Goal: Transaction & Acquisition: Purchase product/service

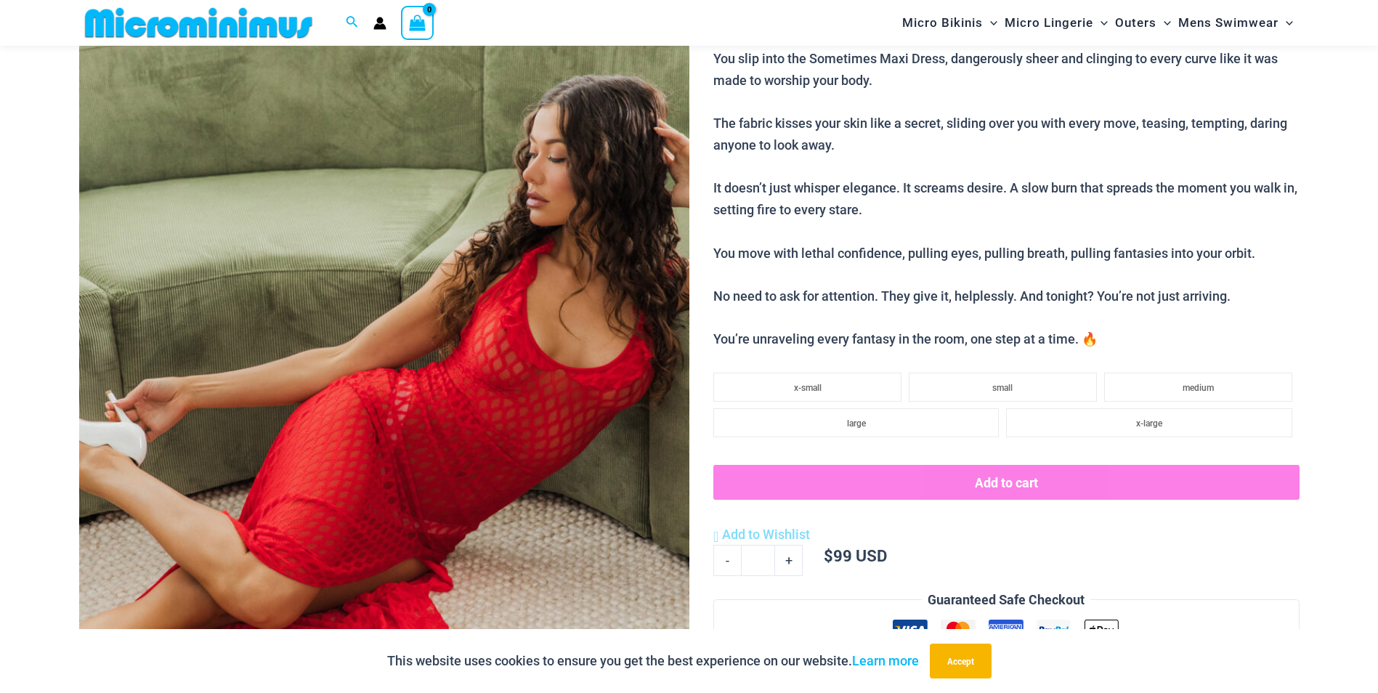
scroll to position [206, 0]
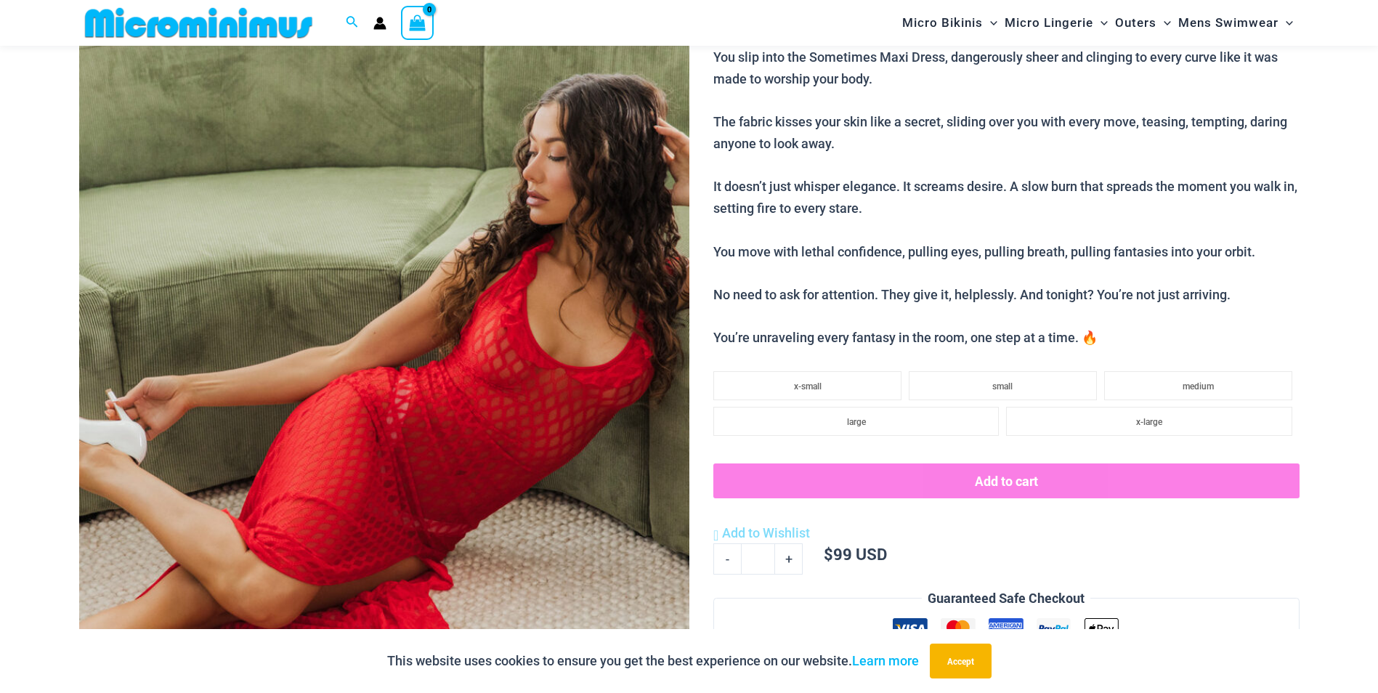
click at [426, 341] on img at bounding box center [384, 384] width 610 height 915
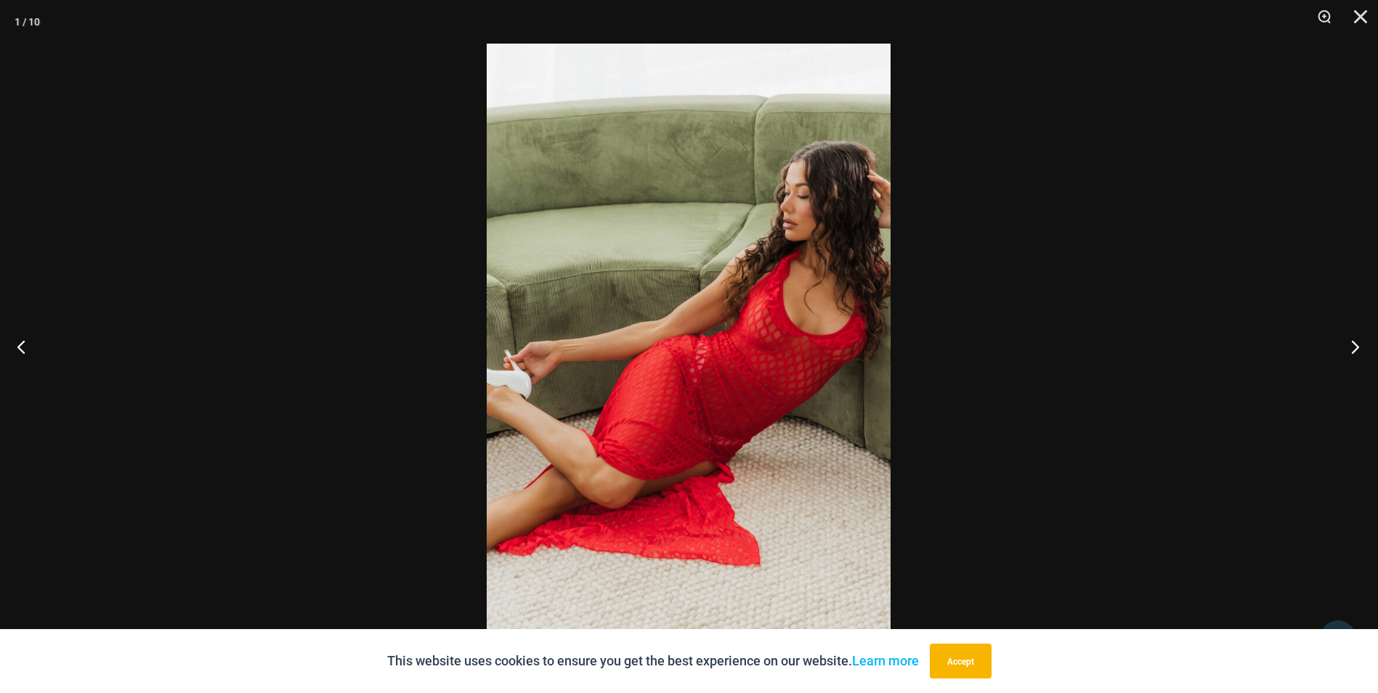
click at [1362, 355] on button "Next" at bounding box center [1351, 346] width 54 height 73
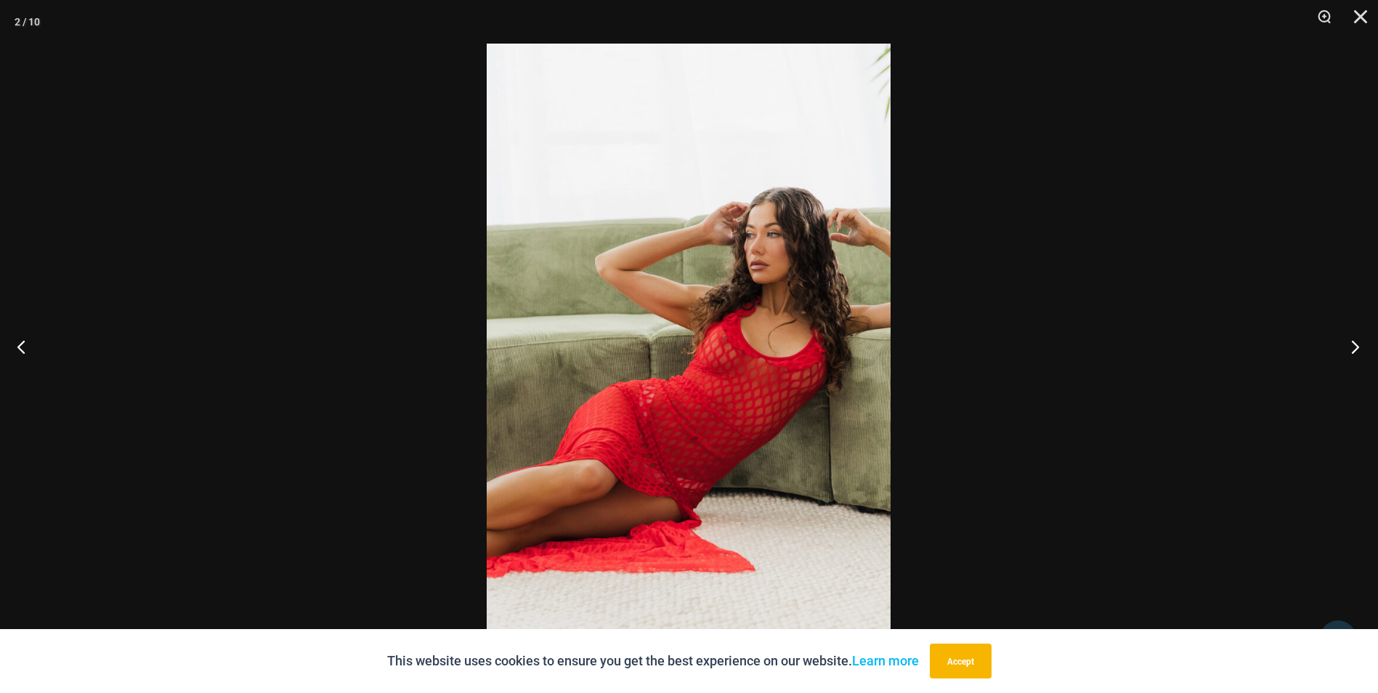
click at [1357, 356] on button "Next" at bounding box center [1351, 346] width 54 height 73
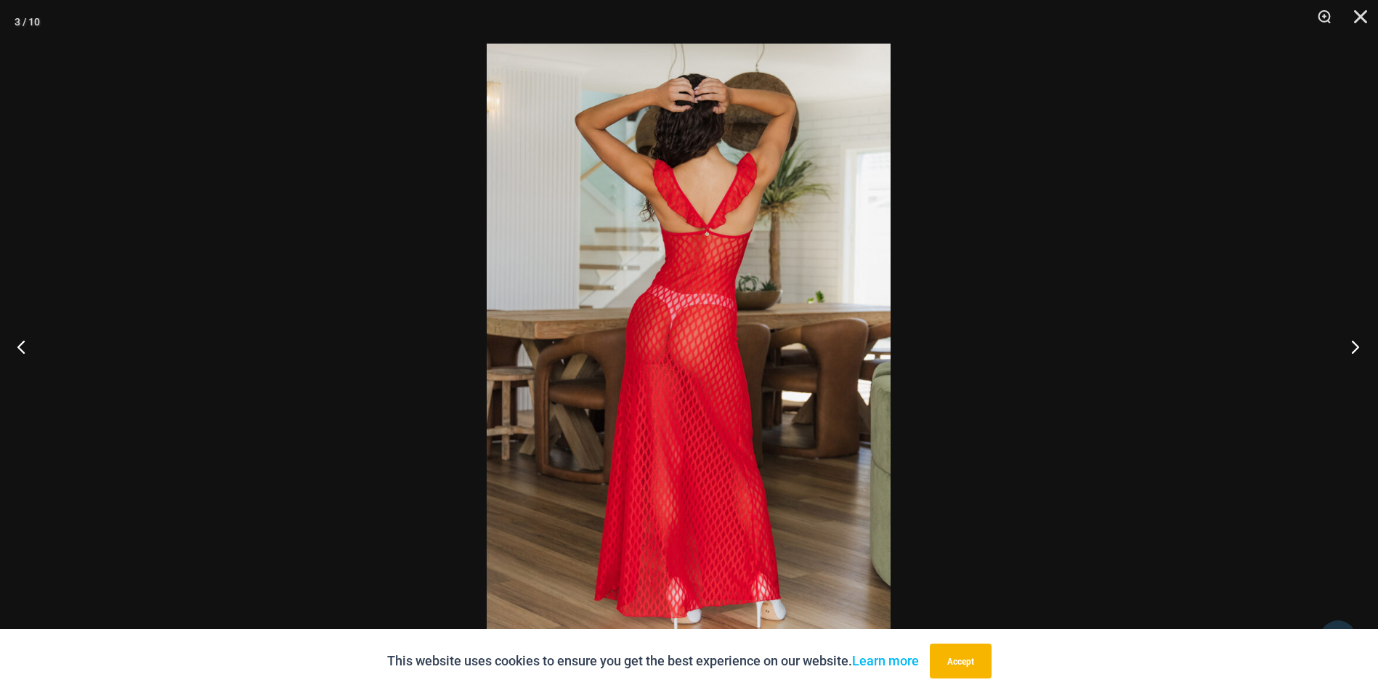
click at [1356, 356] on button "Next" at bounding box center [1351, 346] width 54 height 73
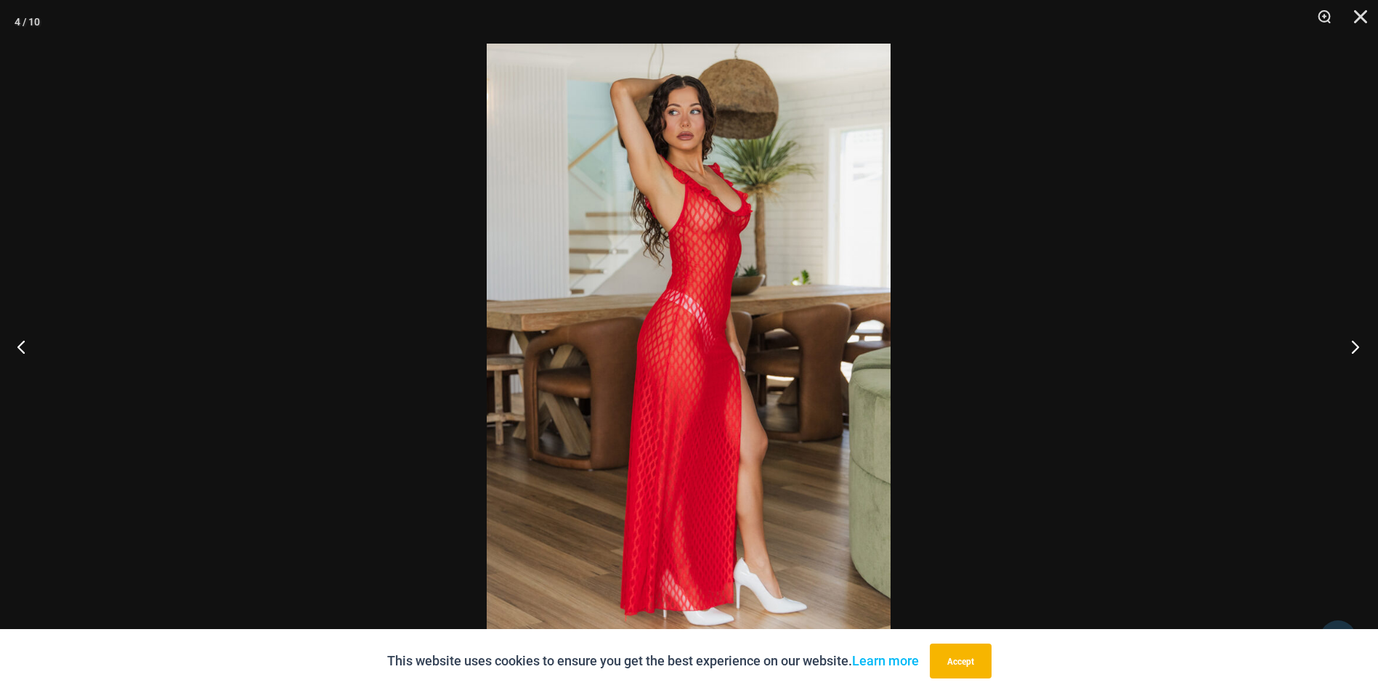
click at [1356, 356] on button "Next" at bounding box center [1351, 346] width 54 height 73
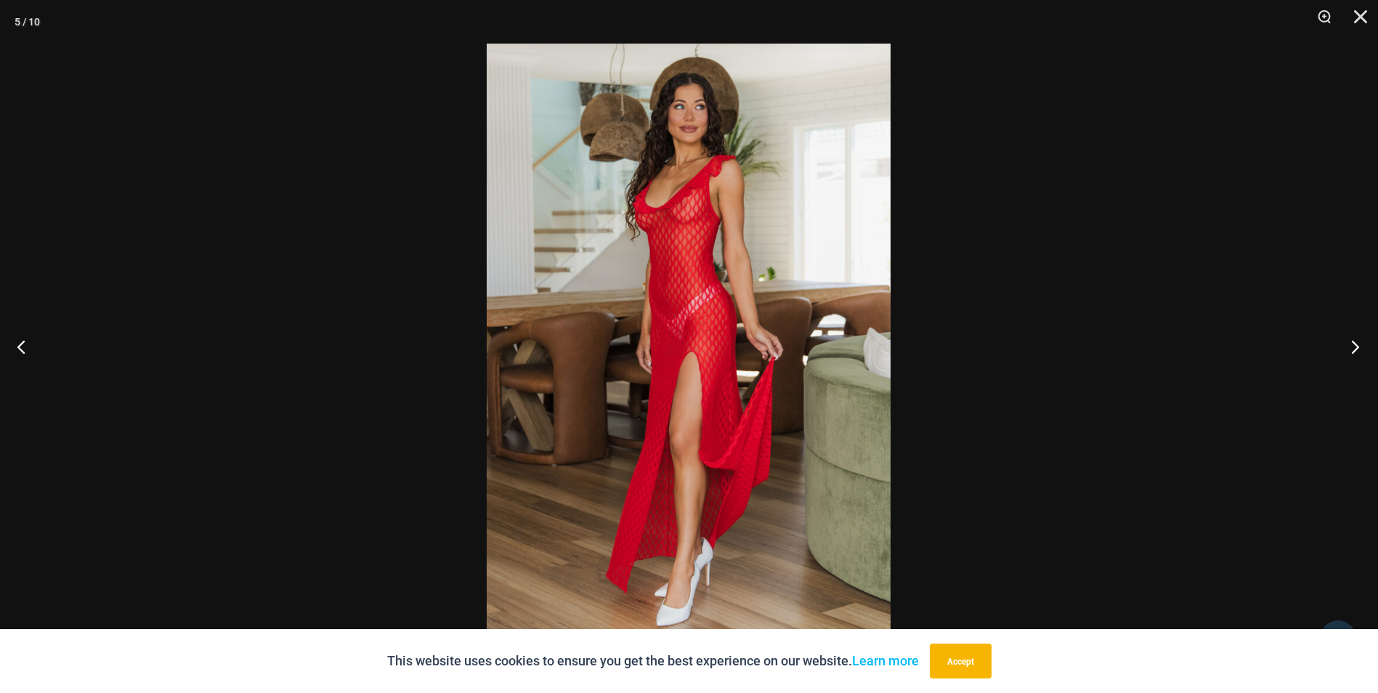
click at [1356, 355] on button "Next" at bounding box center [1351, 346] width 54 height 73
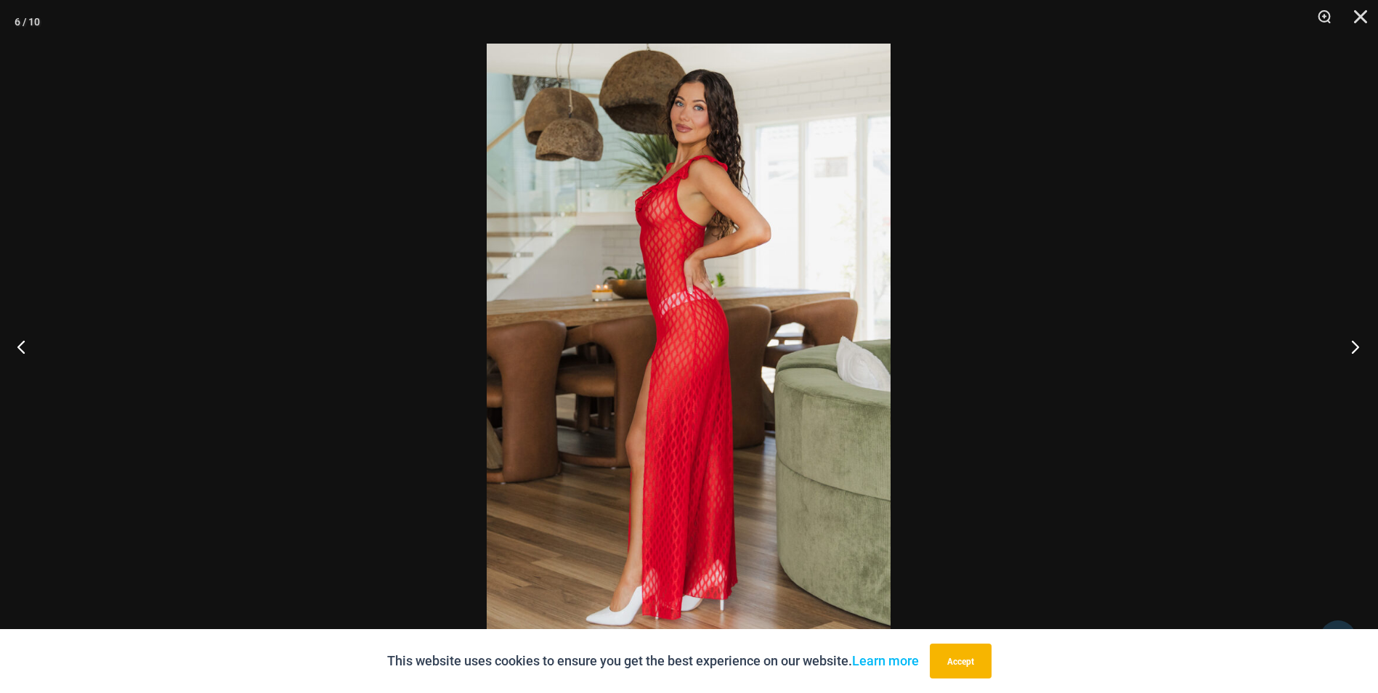
click at [1353, 350] on button "Next" at bounding box center [1351, 346] width 54 height 73
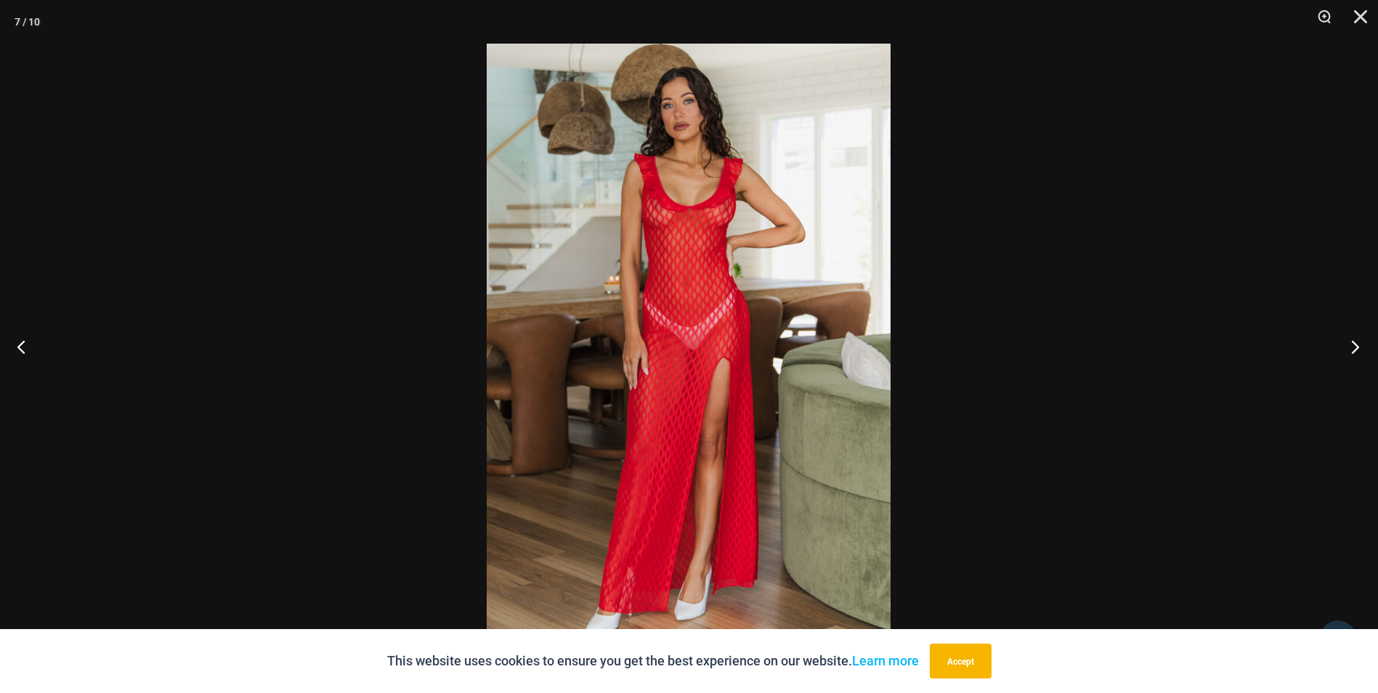
click at [1353, 350] on button "Next" at bounding box center [1351, 346] width 54 height 73
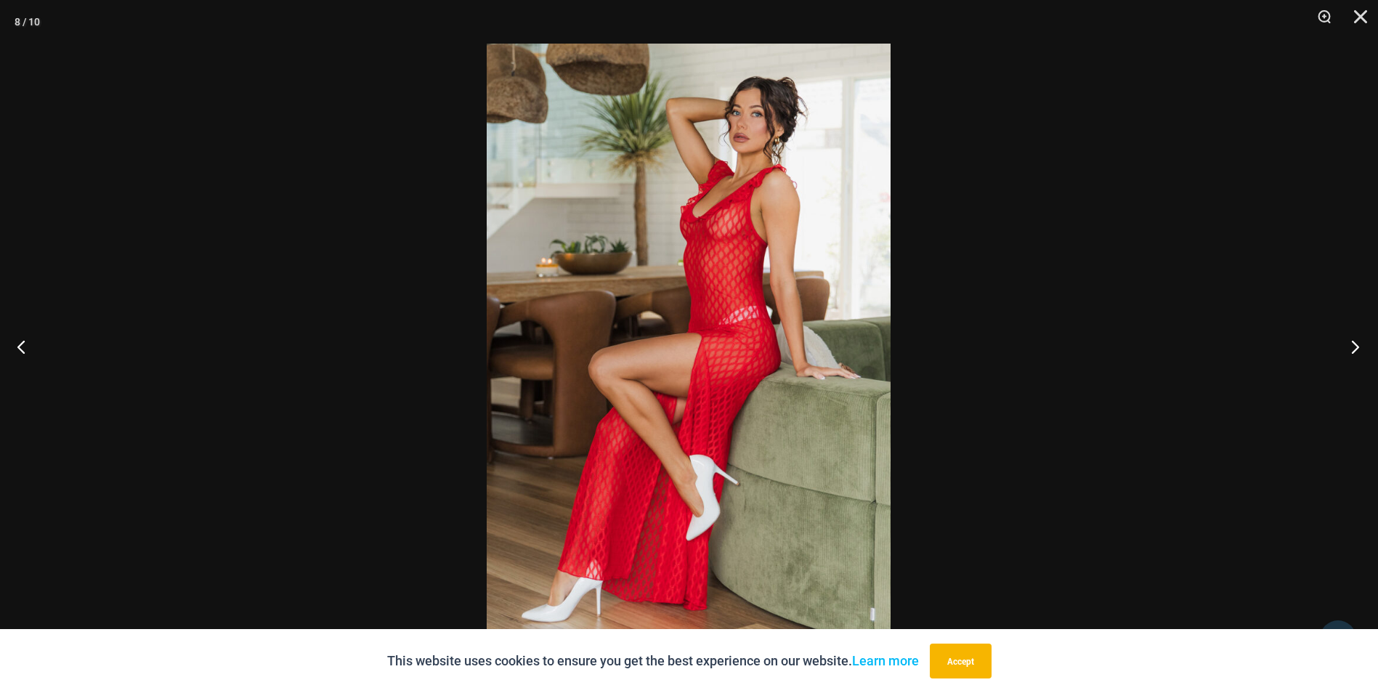
click at [1353, 350] on button "Next" at bounding box center [1351, 346] width 54 height 73
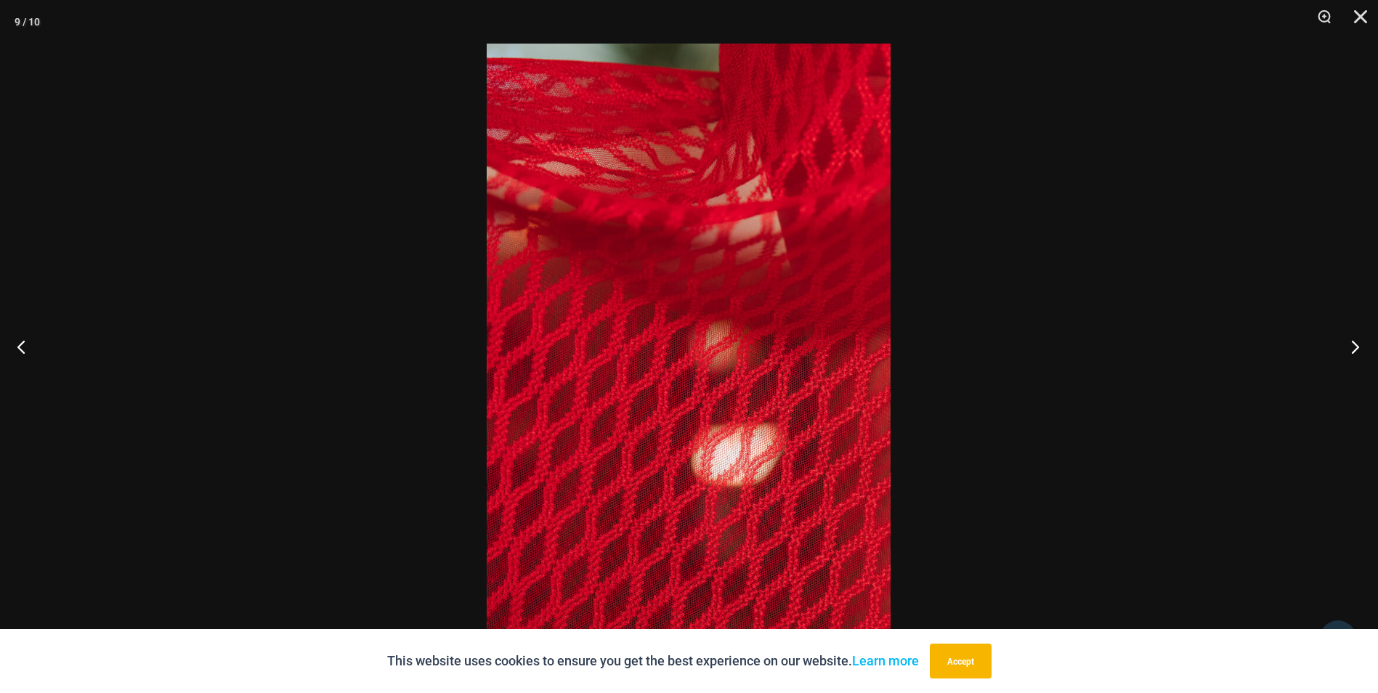
click at [1353, 350] on button "Next" at bounding box center [1351, 346] width 54 height 73
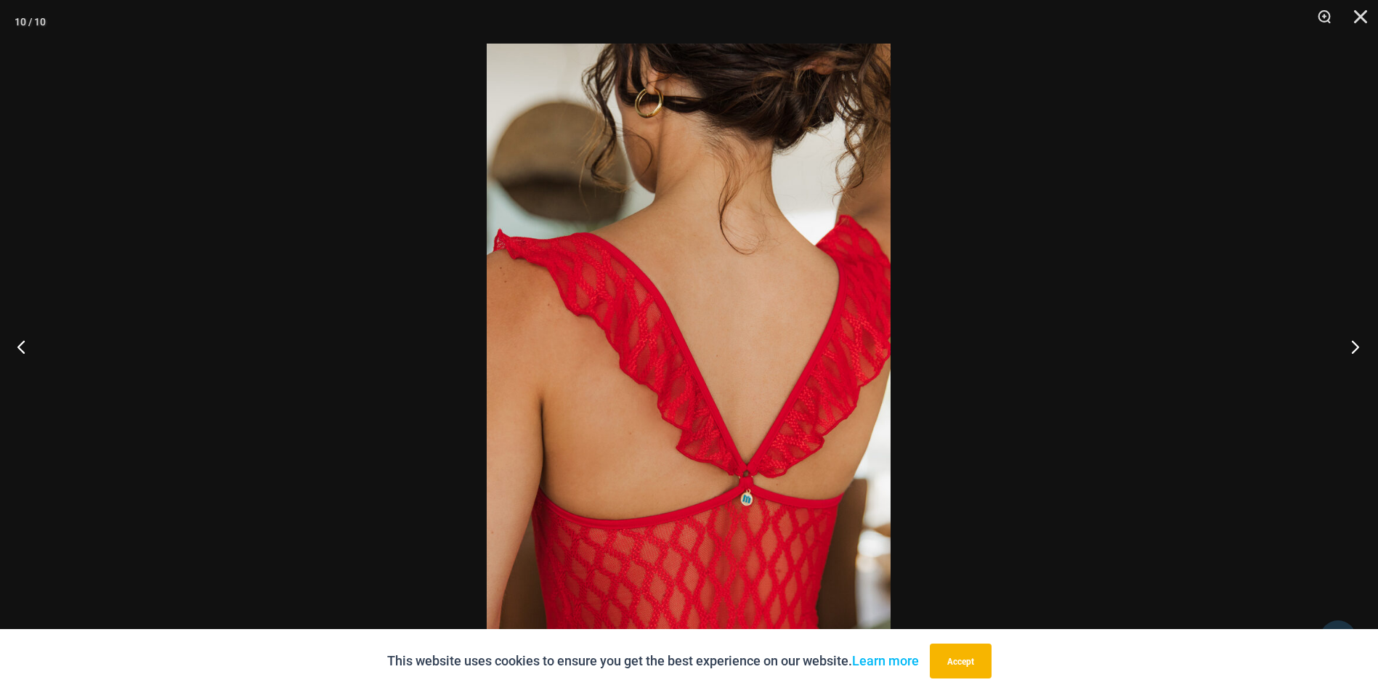
click at [1348, 347] on button "Next" at bounding box center [1351, 346] width 54 height 73
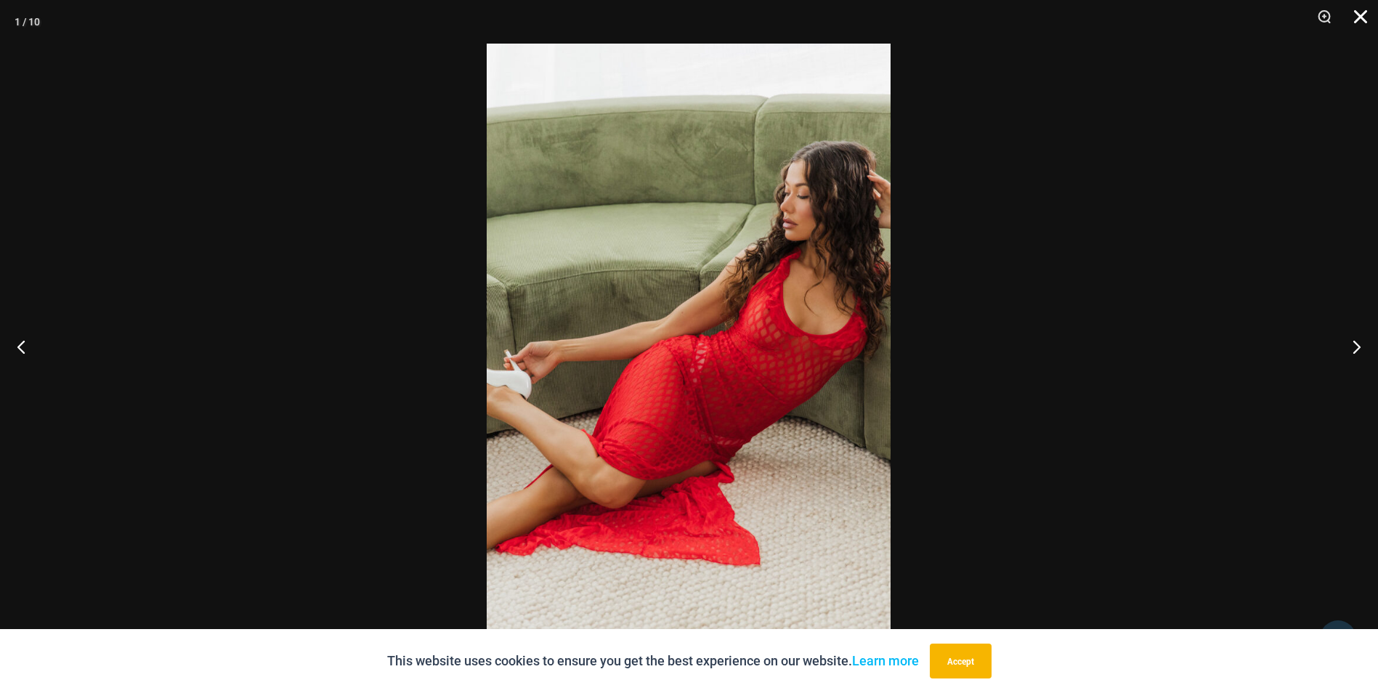
click at [1366, 15] on button "Close" at bounding box center [1356, 22] width 36 height 44
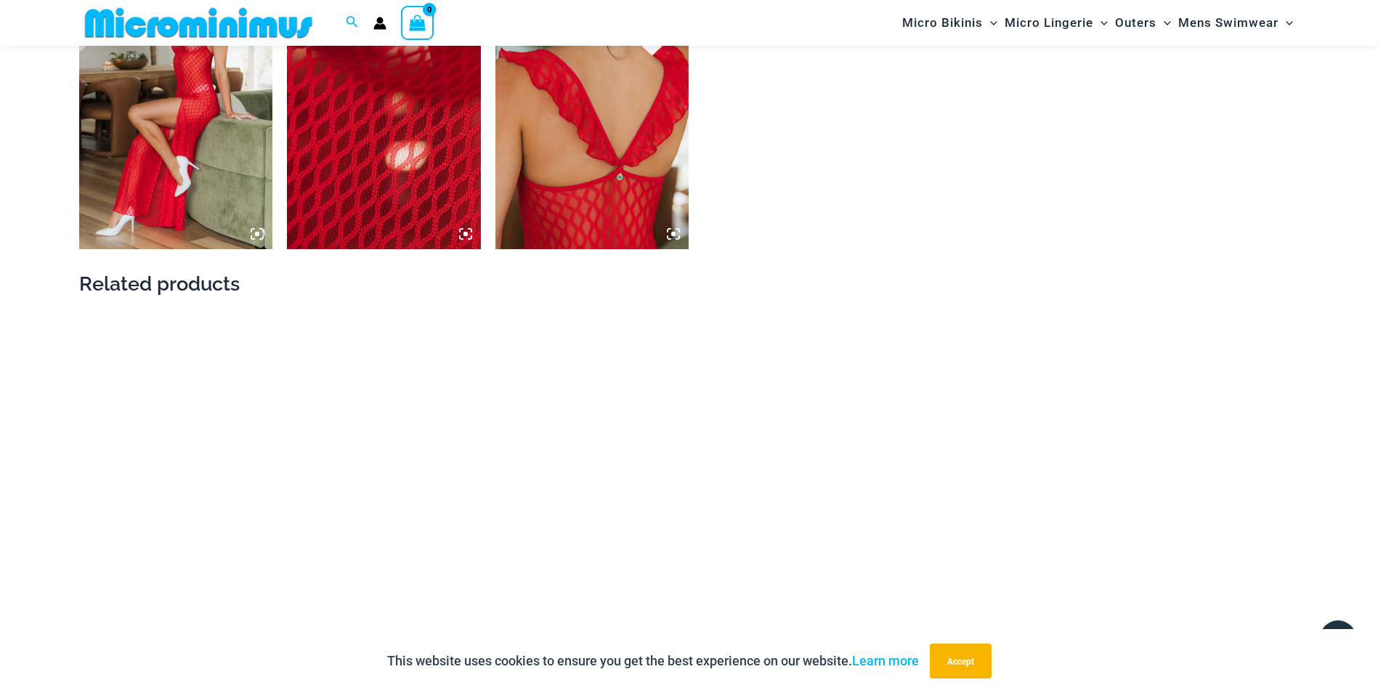
scroll to position [1877, 0]
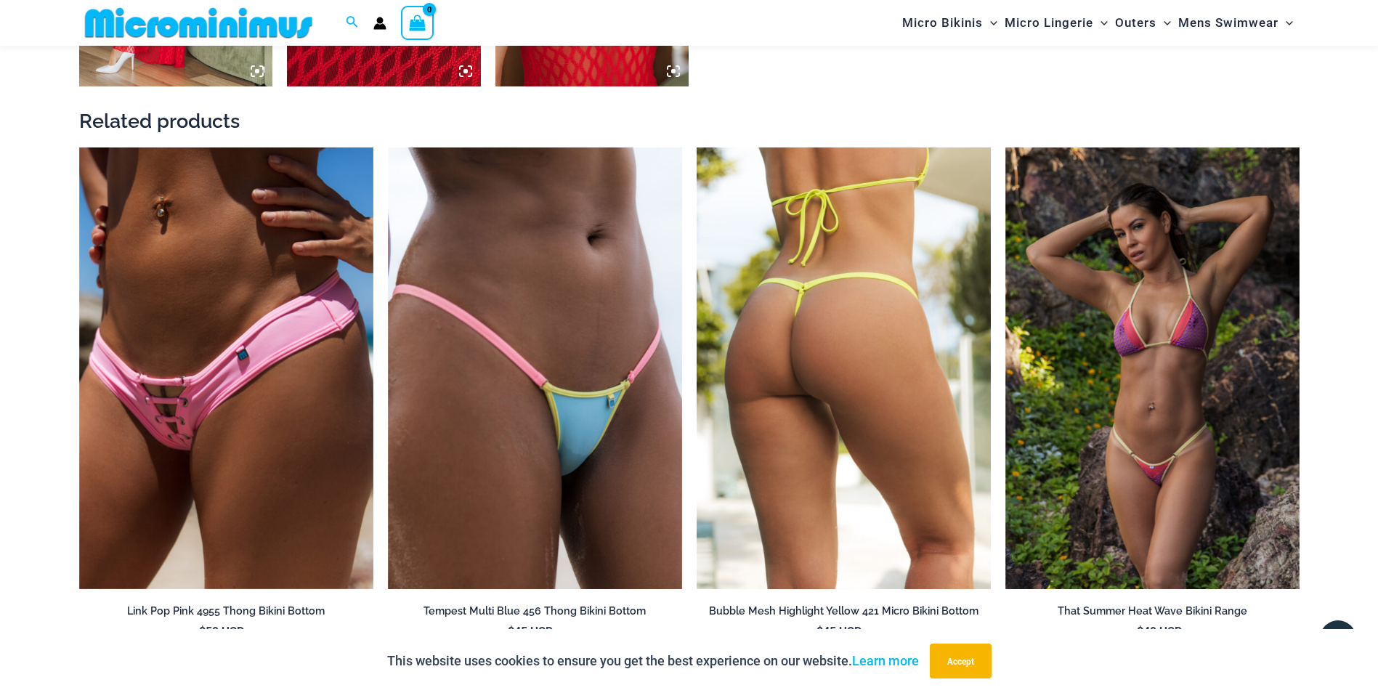
click at [817, 348] on img at bounding box center [844, 368] width 294 height 442
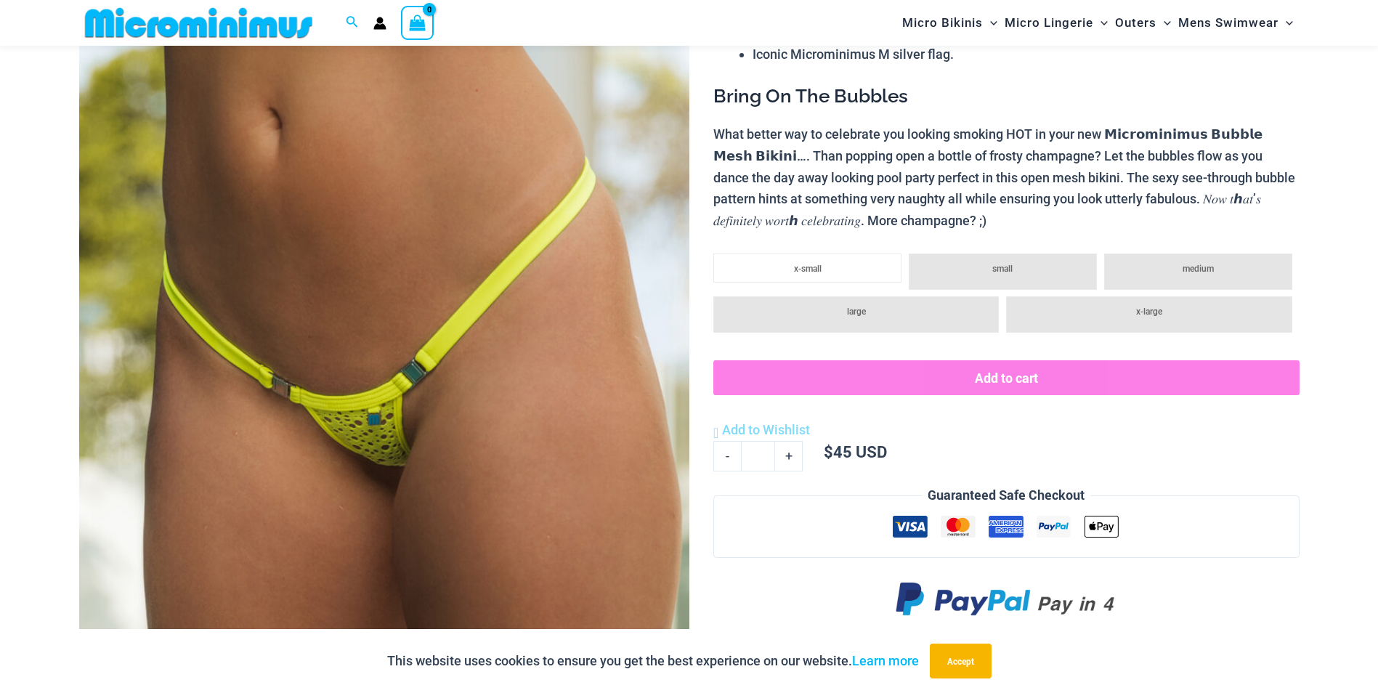
scroll to position [280, 0]
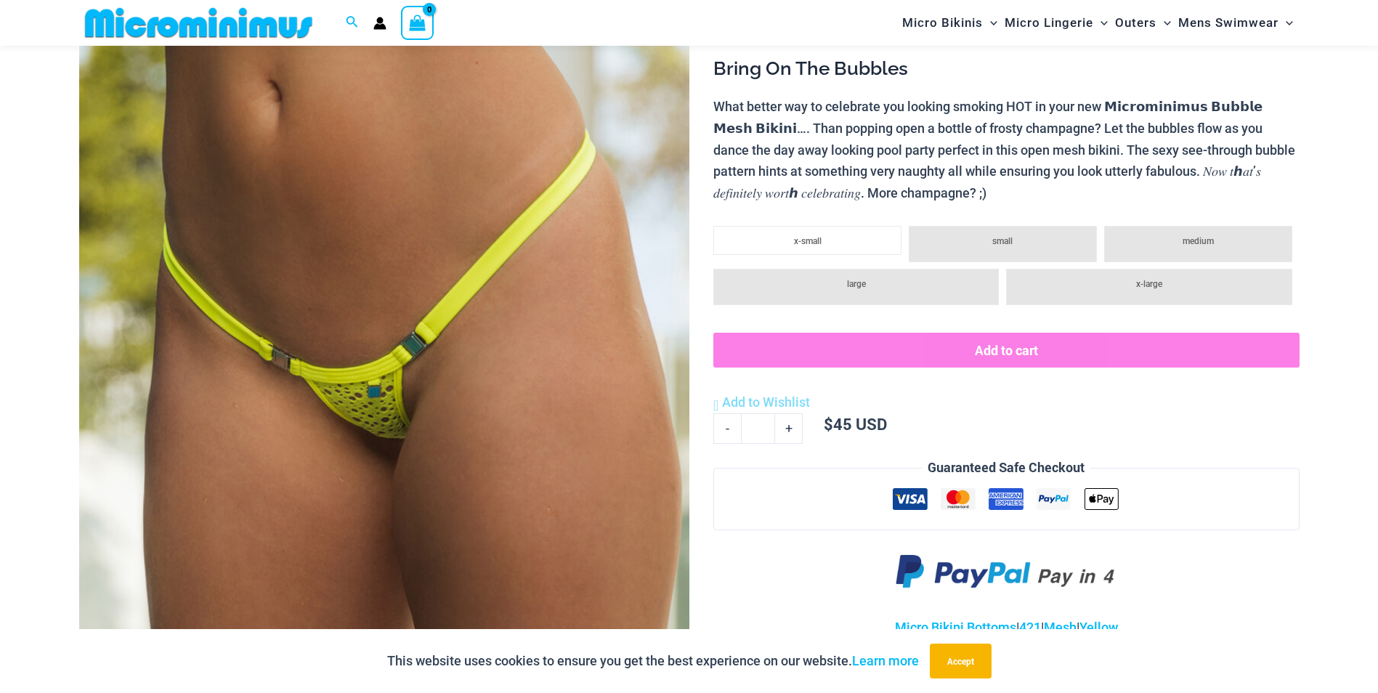
click at [401, 200] on img at bounding box center [384, 310] width 610 height 915
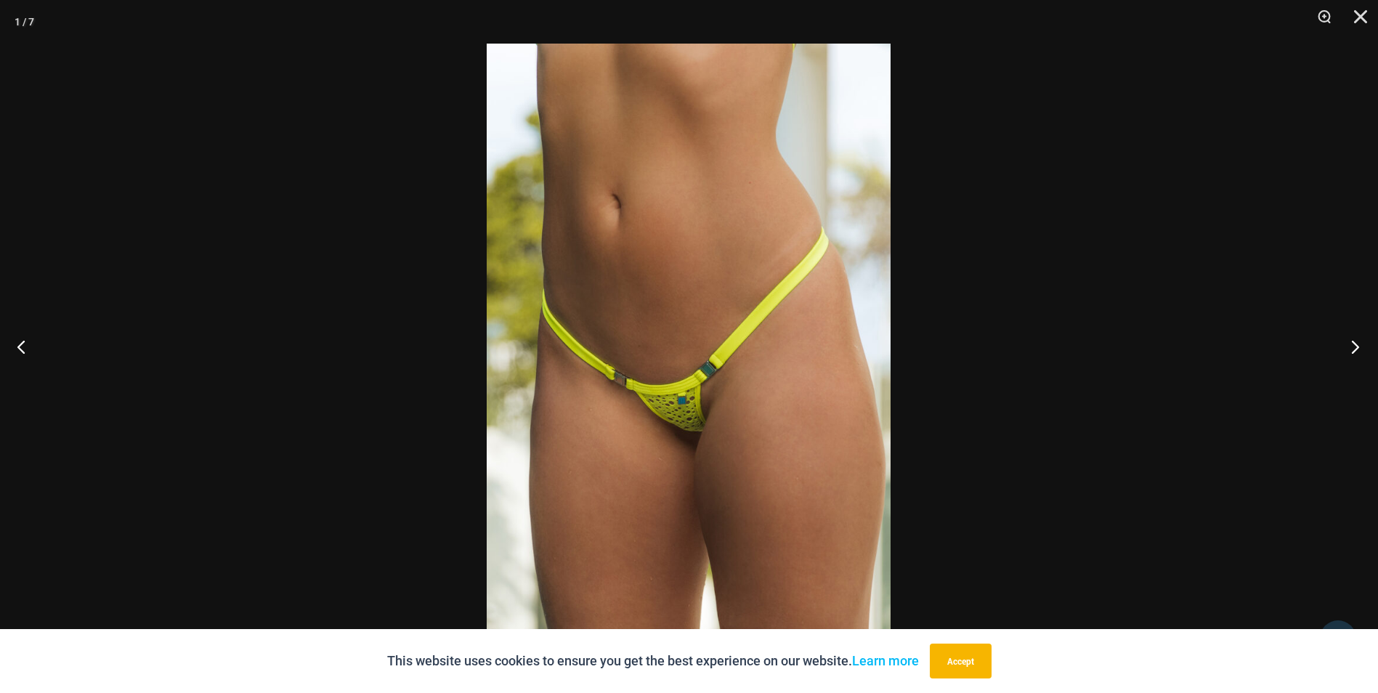
click at [1358, 345] on button "Next" at bounding box center [1351, 346] width 54 height 73
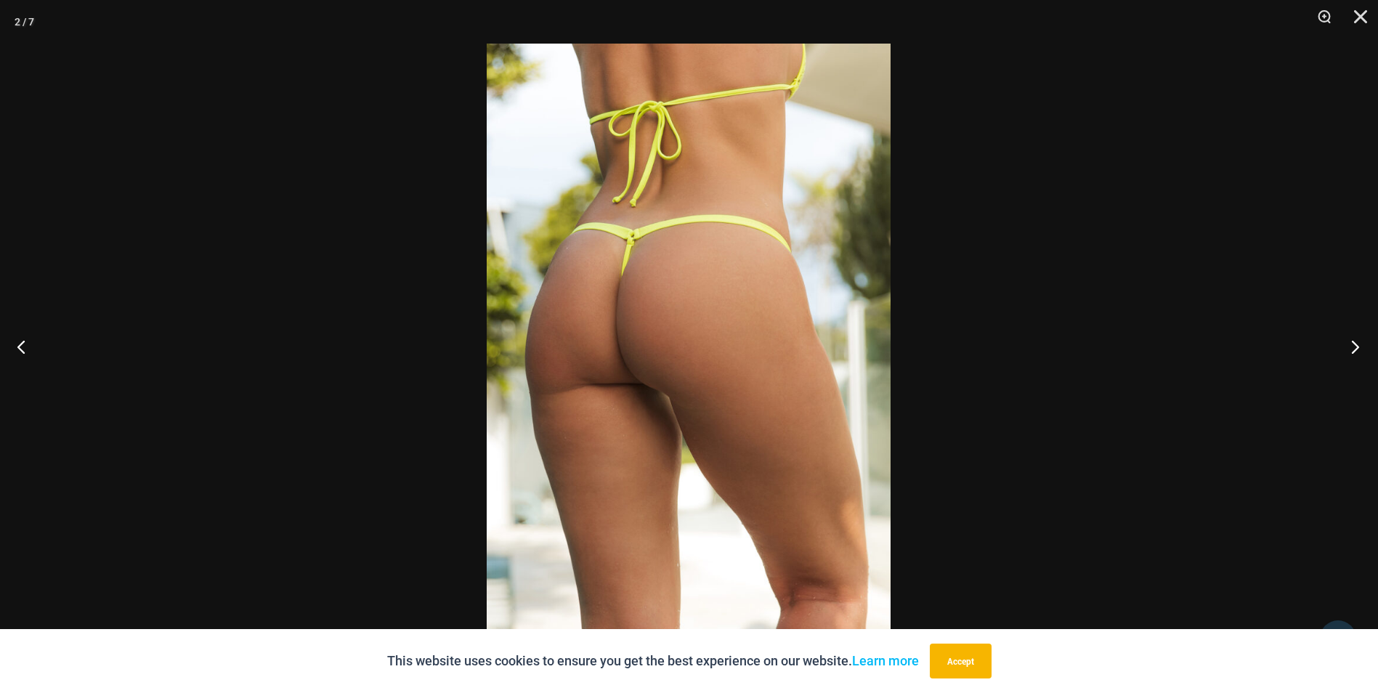
click at [1357, 345] on button "Next" at bounding box center [1351, 346] width 54 height 73
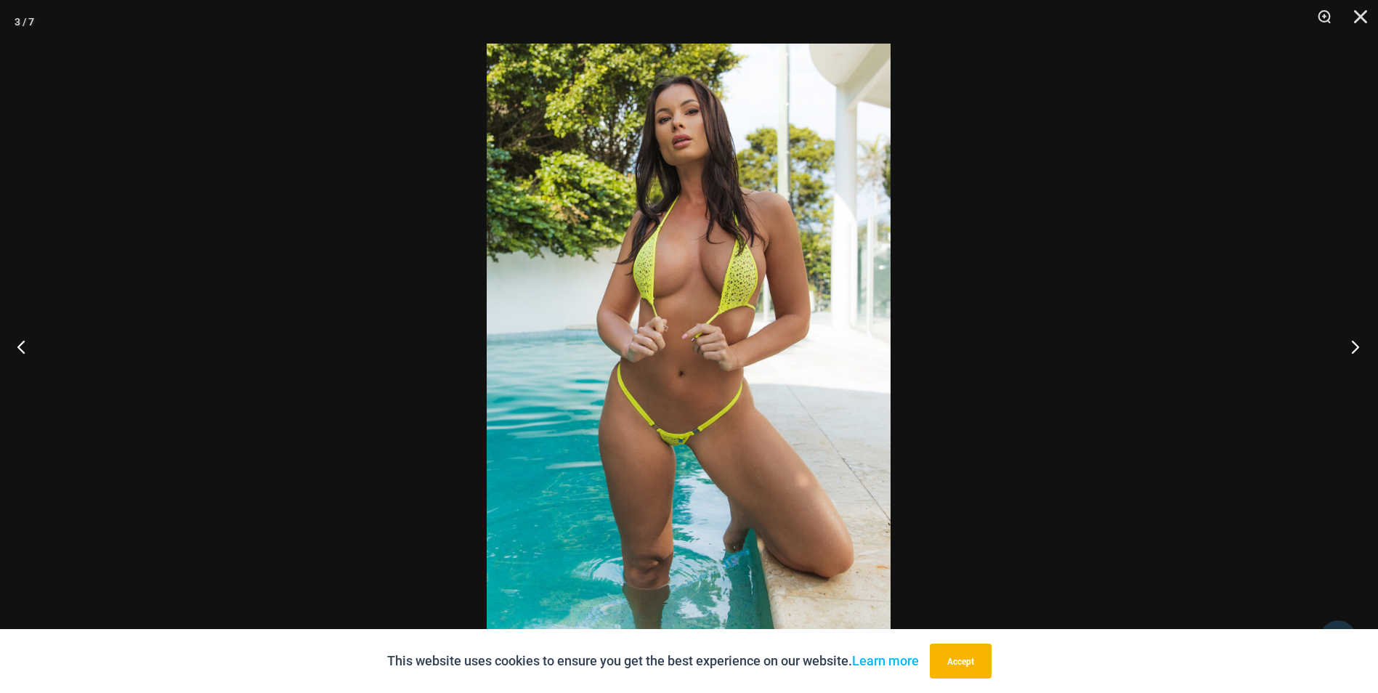
click at [1359, 345] on button "Next" at bounding box center [1351, 346] width 54 height 73
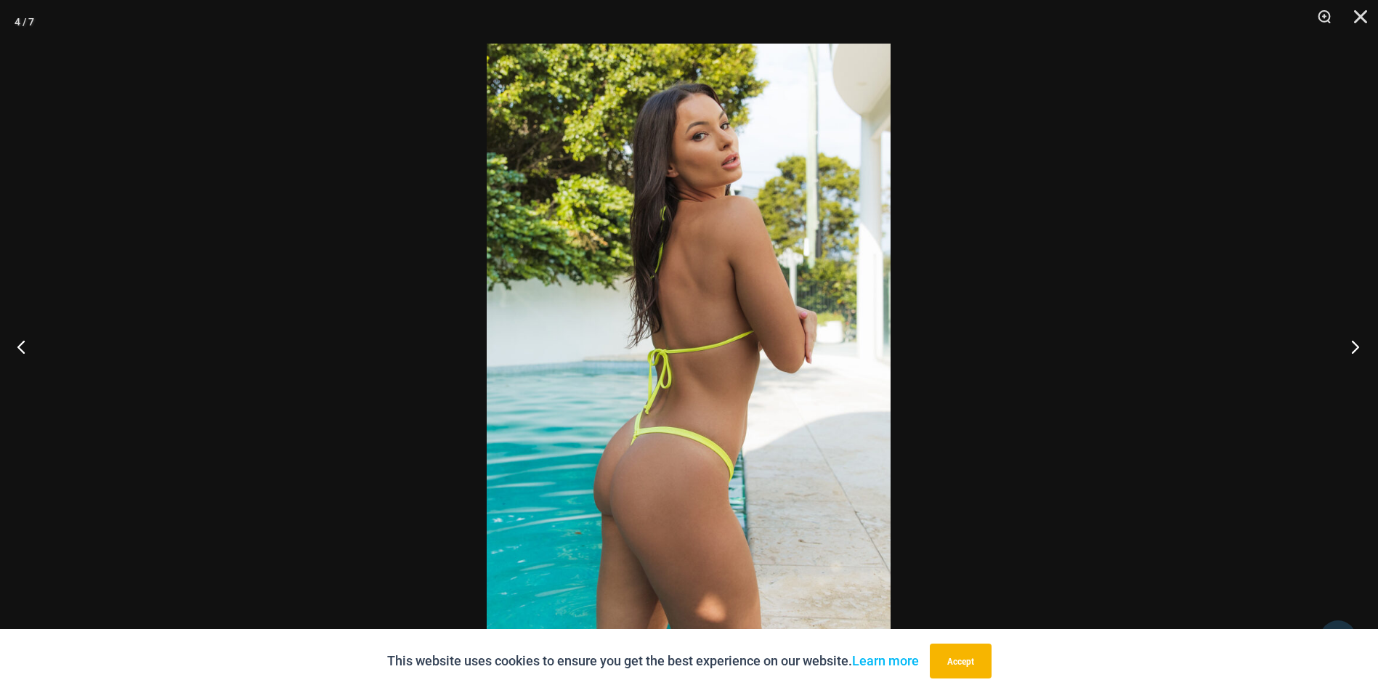
click at [1354, 349] on button "Next" at bounding box center [1351, 346] width 54 height 73
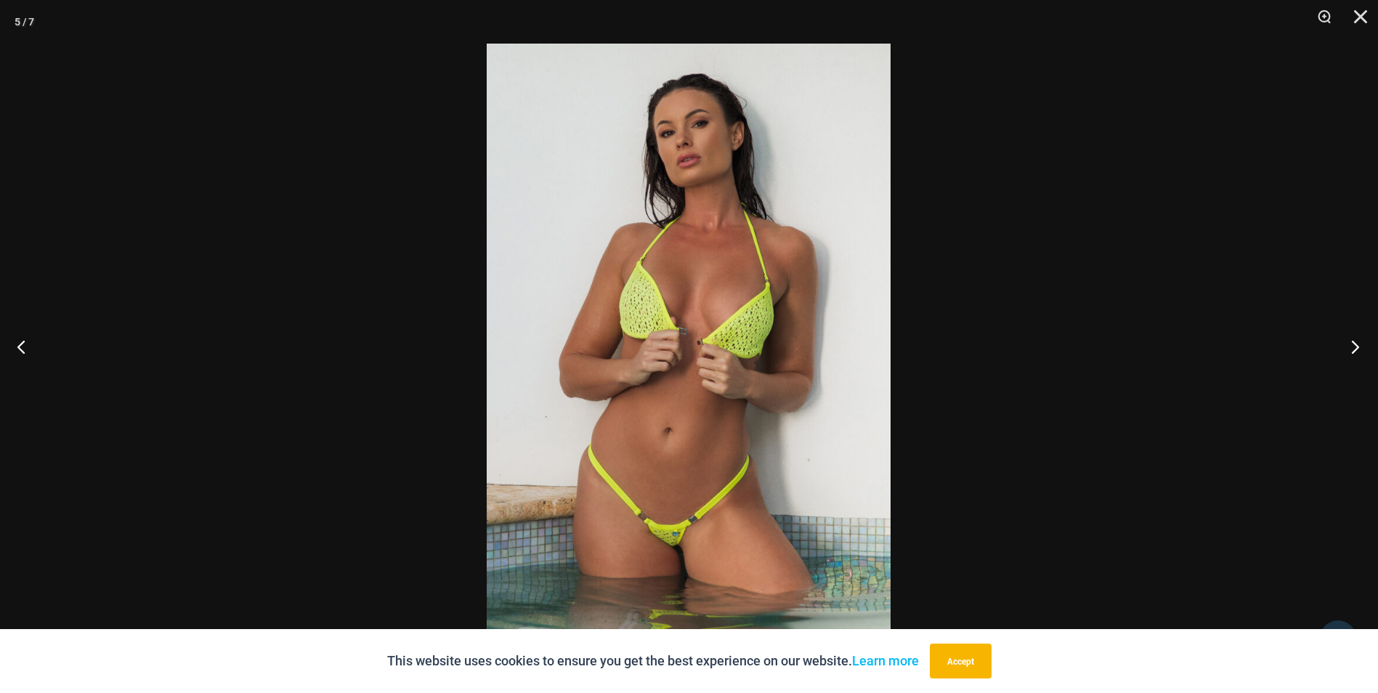
click at [1354, 349] on button "Next" at bounding box center [1351, 346] width 54 height 73
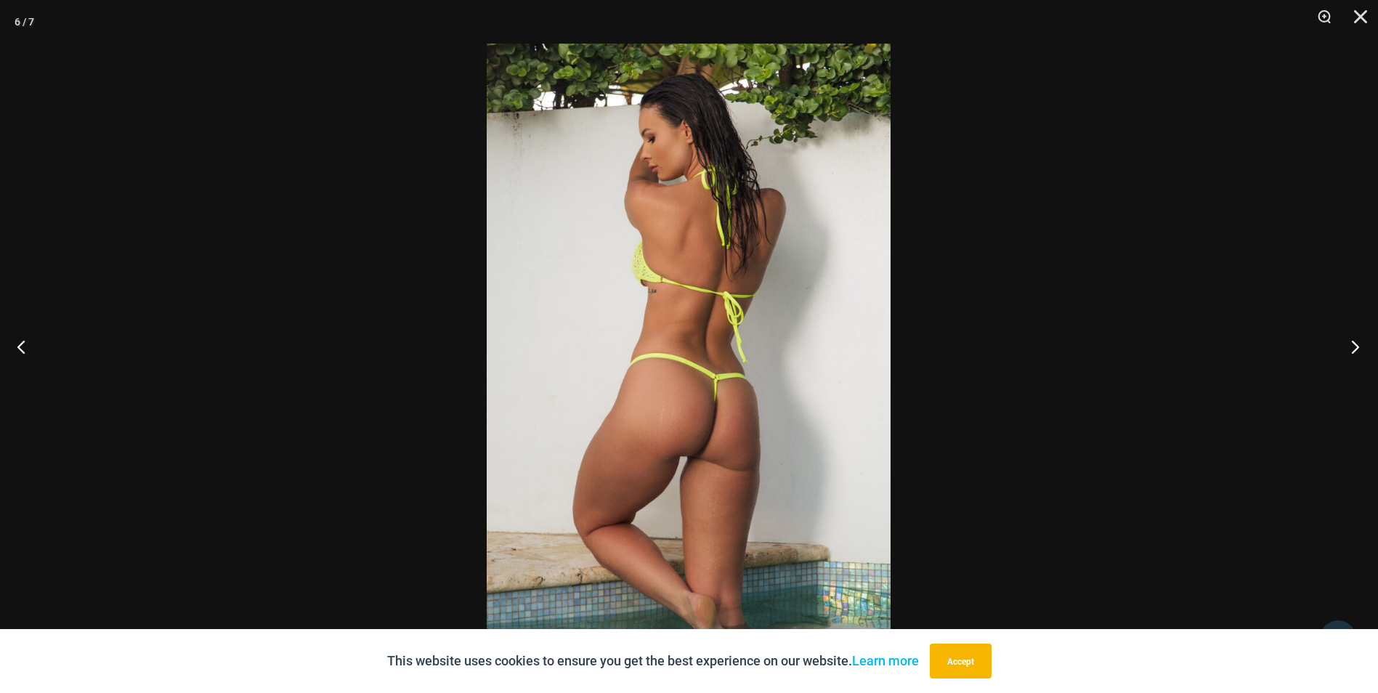
click at [1354, 349] on button "Next" at bounding box center [1351, 346] width 54 height 73
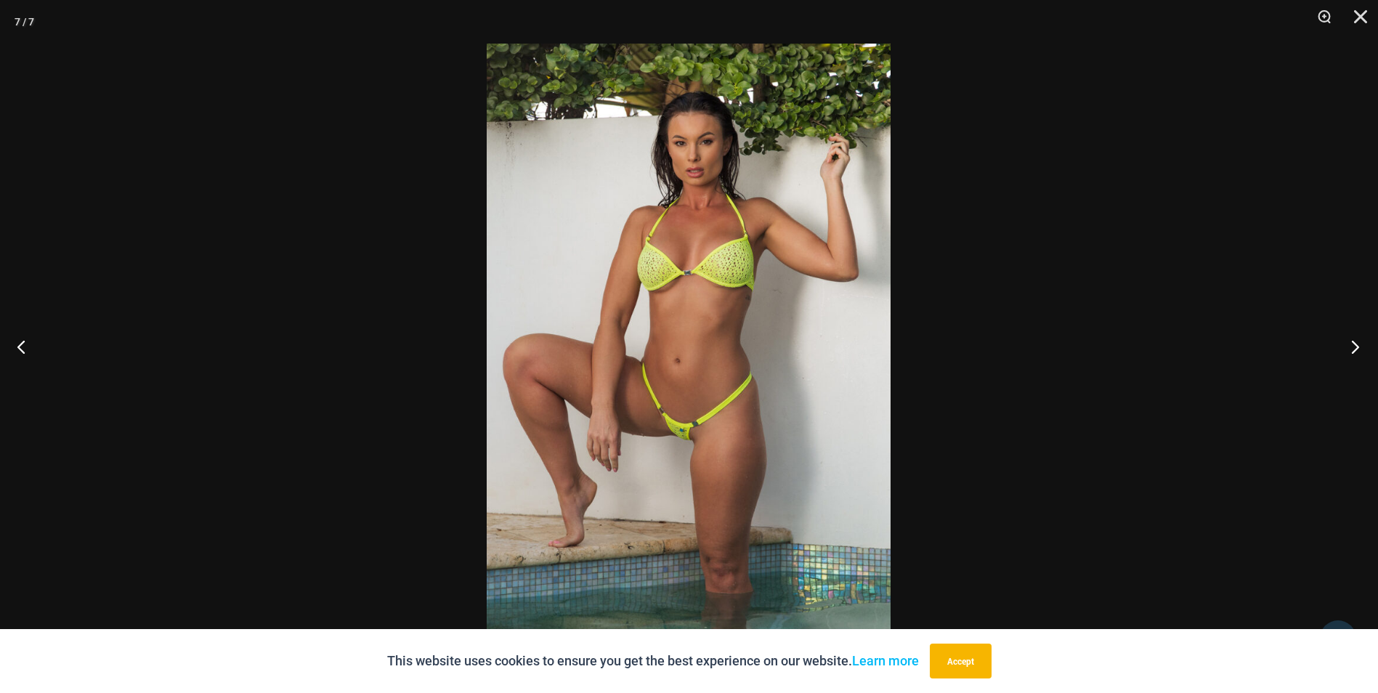
click at [1354, 349] on button "Next" at bounding box center [1351, 346] width 54 height 73
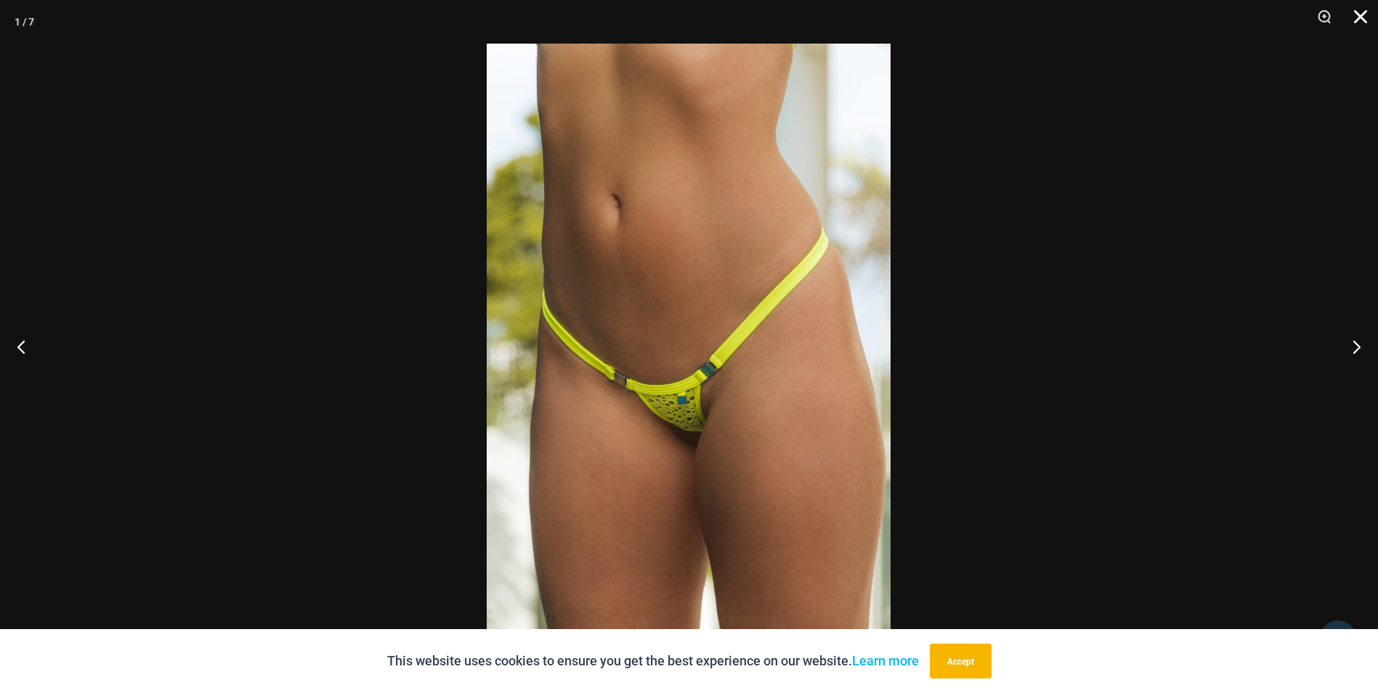
click at [1370, 17] on button "Close" at bounding box center [1356, 22] width 36 height 44
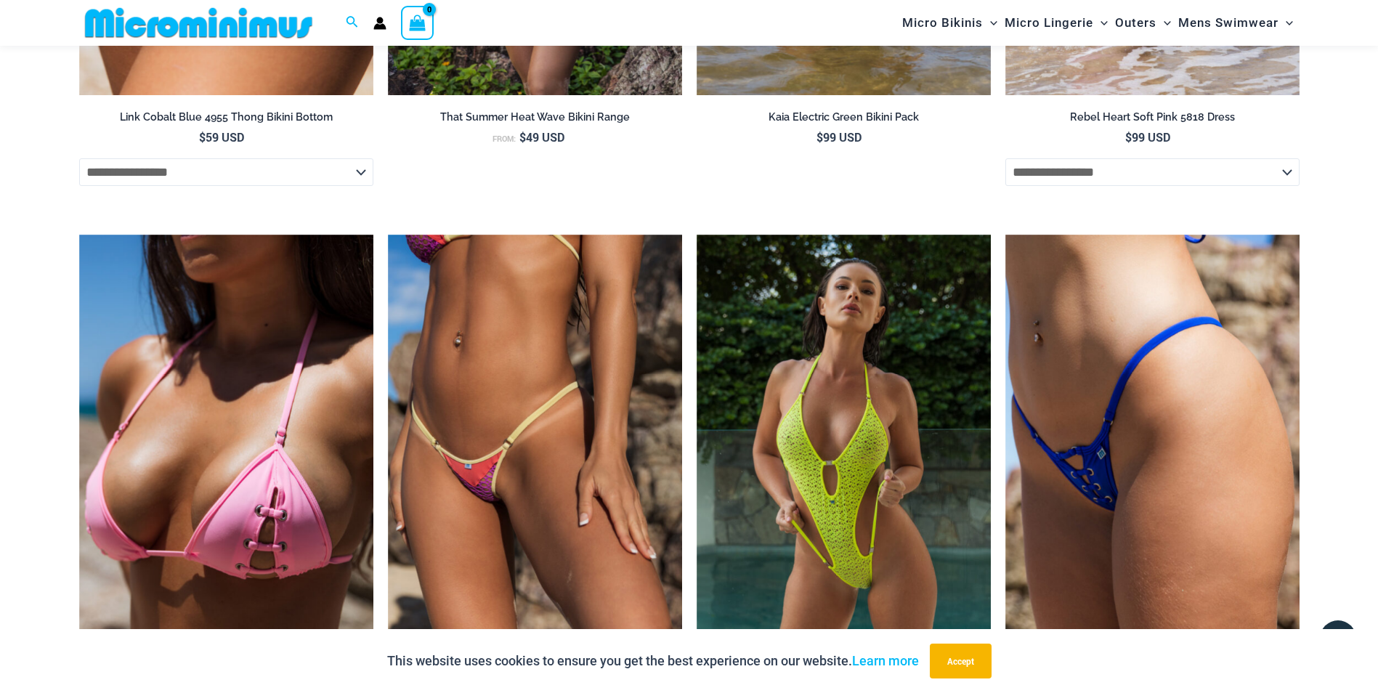
scroll to position [5199, 0]
